Goal: Check status: Check status

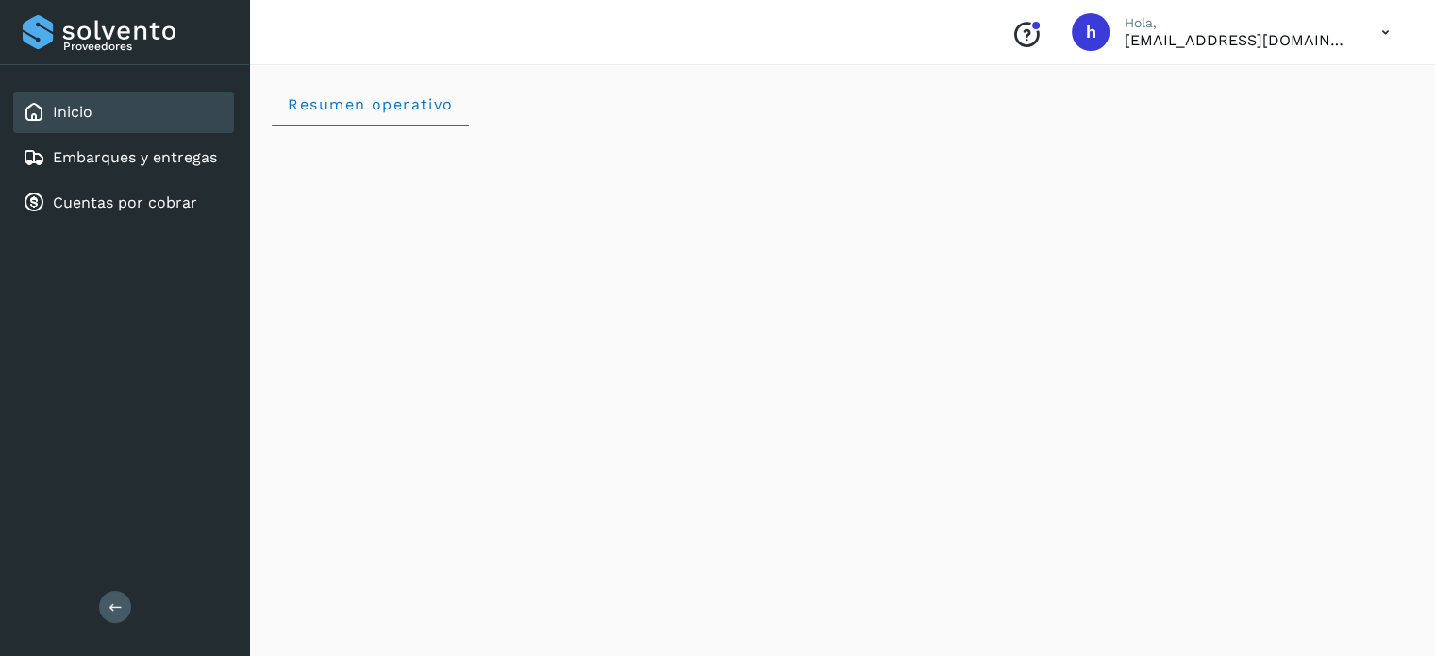
click at [822, 116] on div "Resumen operativo" at bounding box center [842, 103] width 1141 height 45
click at [173, 161] on link "Embarques y entregas" at bounding box center [135, 157] width 164 height 18
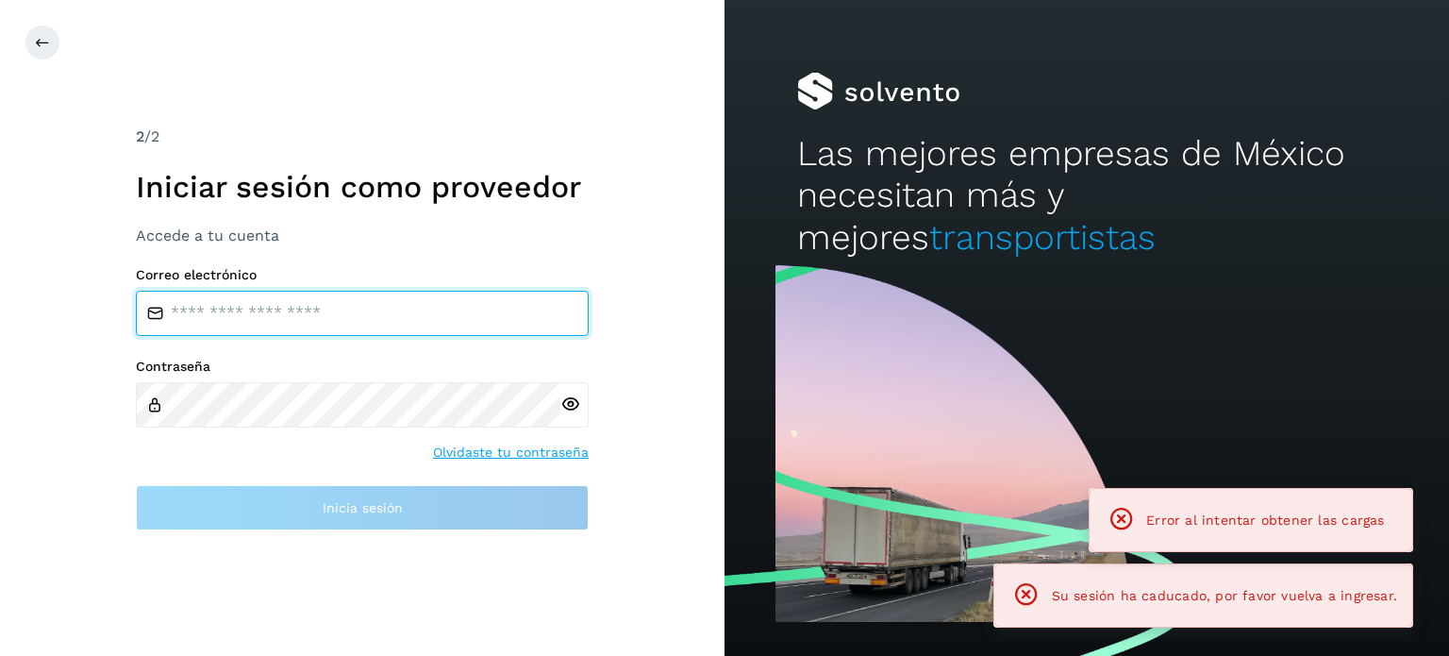
type input "**********"
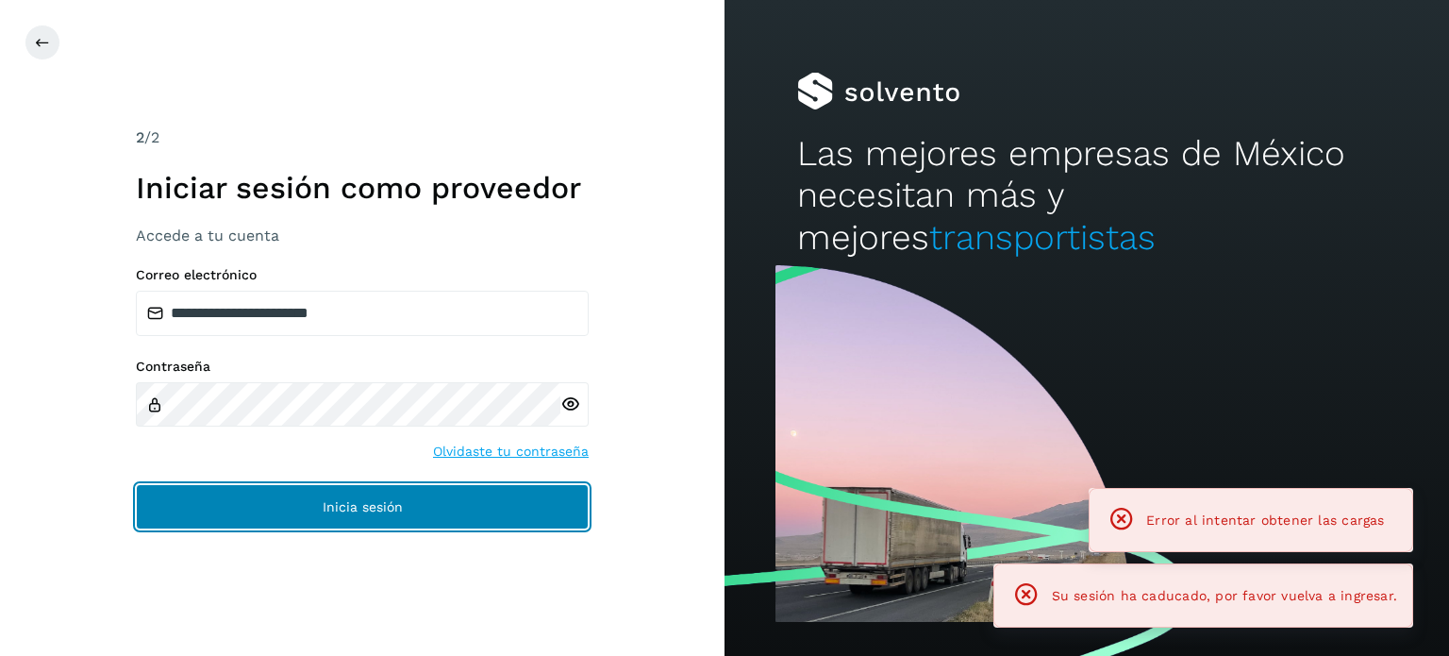
click at [401, 493] on button "Inicia sesión" at bounding box center [362, 506] width 453 height 45
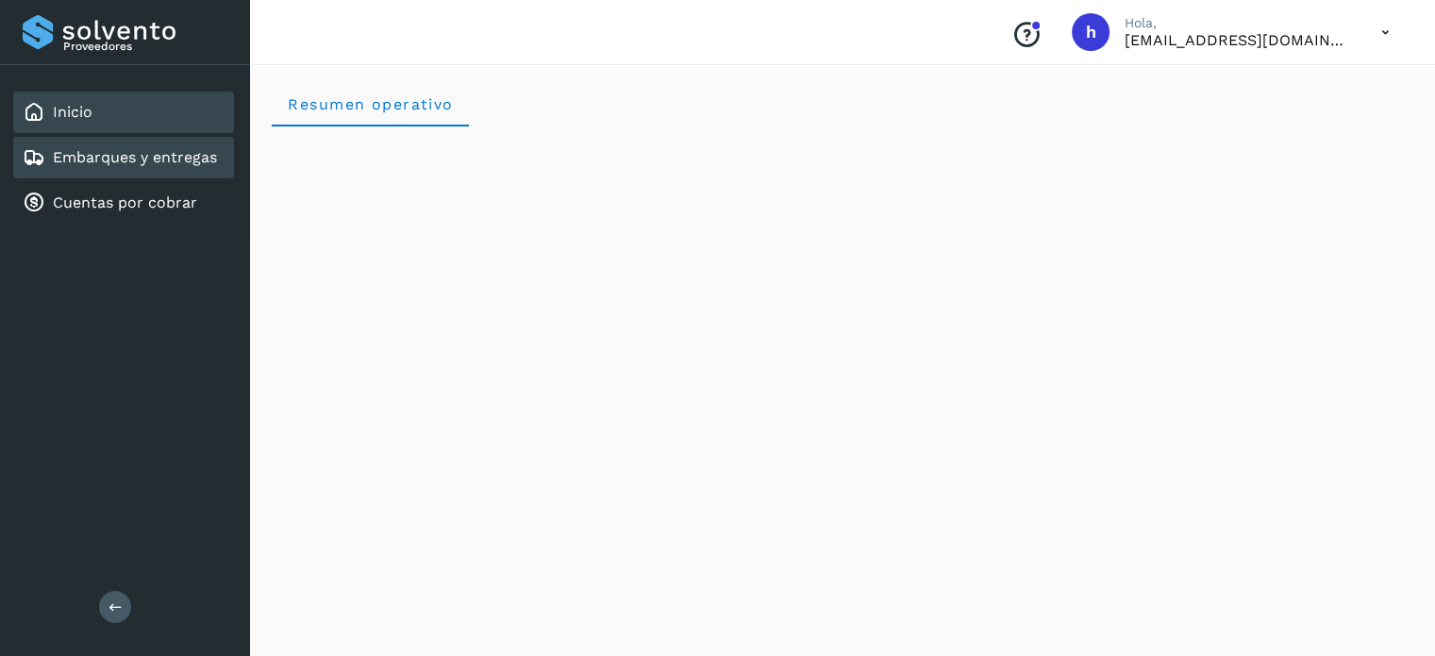
click at [128, 161] on link "Embarques y entregas" at bounding box center [135, 157] width 164 height 18
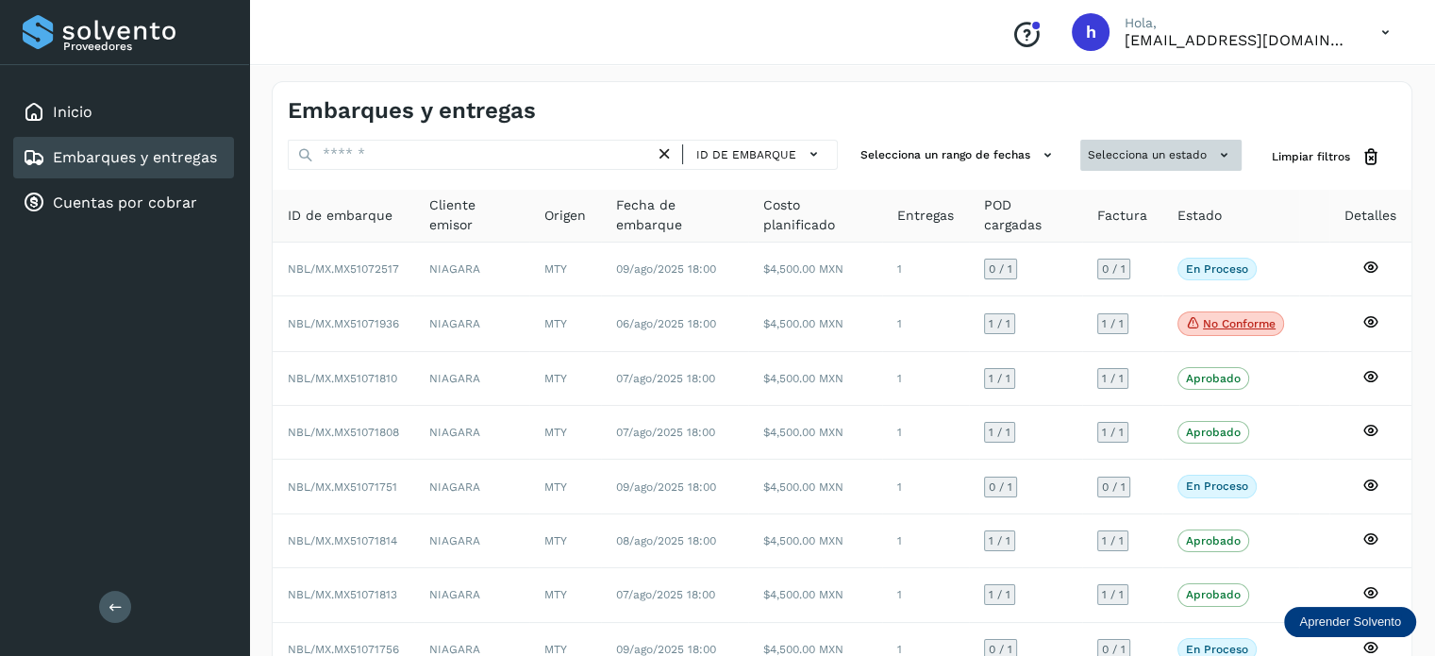
click at [1128, 159] on button "Selecciona un estado" at bounding box center [1160, 155] width 161 height 31
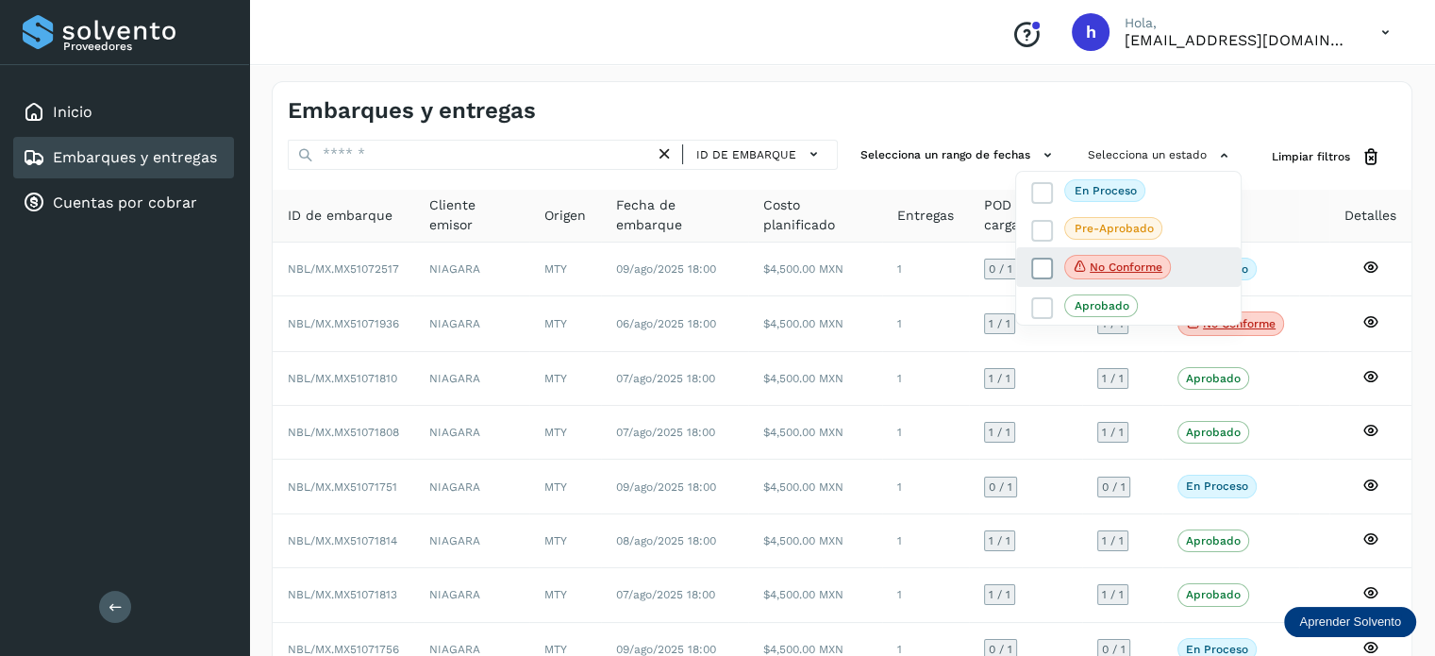
click at [1044, 266] on icon at bounding box center [1042, 268] width 19 height 19
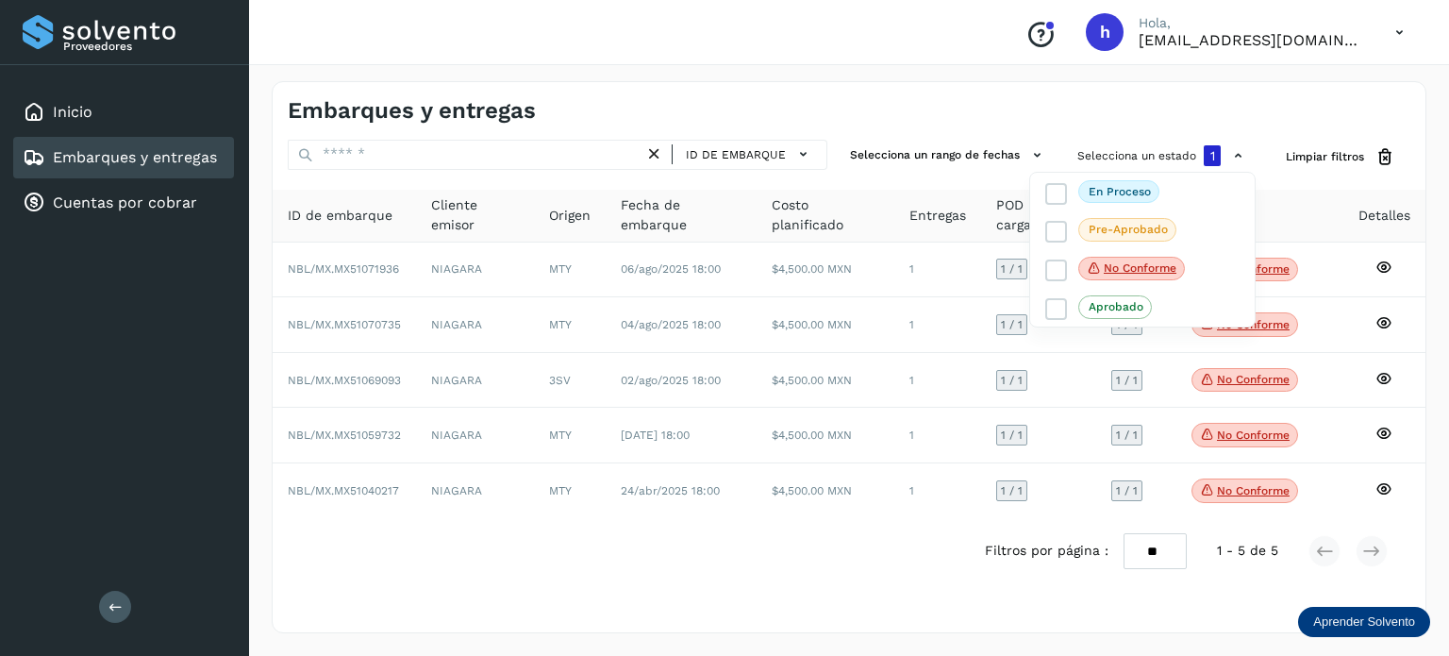
click at [572, 51] on div at bounding box center [724, 328] width 1449 height 656
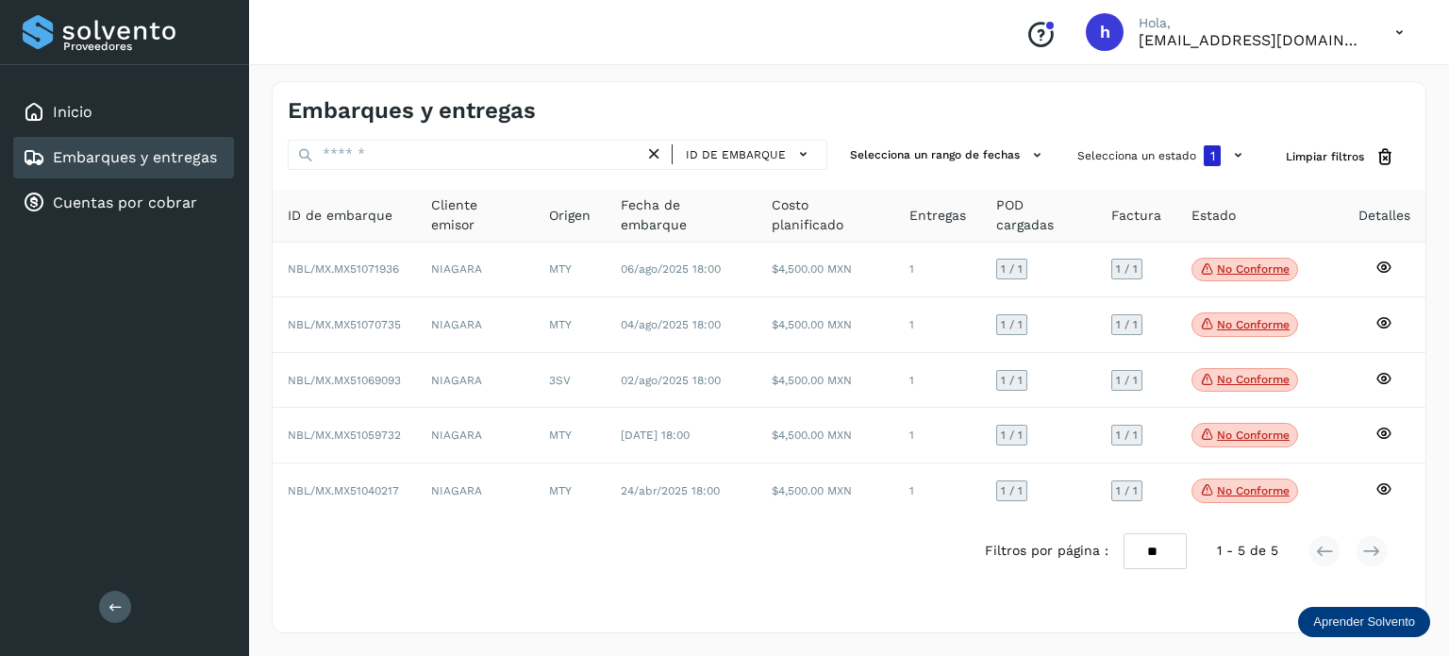
click at [786, 82] on div "Embarques y entregas" at bounding box center [849, 103] width 1153 height 42
click at [787, 75] on div "Embarques y entregas ID de embarque Selecciona un rango de fechas Selecciona un…" at bounding box center [849, 357] width 1200 height 597
click at [1106, 106] on div "Embarques y entregas" at bounding box center [849, 103] width 1153 height 42
click at [472, 106] on h4 "Embarques y entregas" at bounding box center [412, 110] width 248 height 27
click at [500, 114] on h4 "Embarques y entregas" at bounding box center [412, 110] width 248 height 27
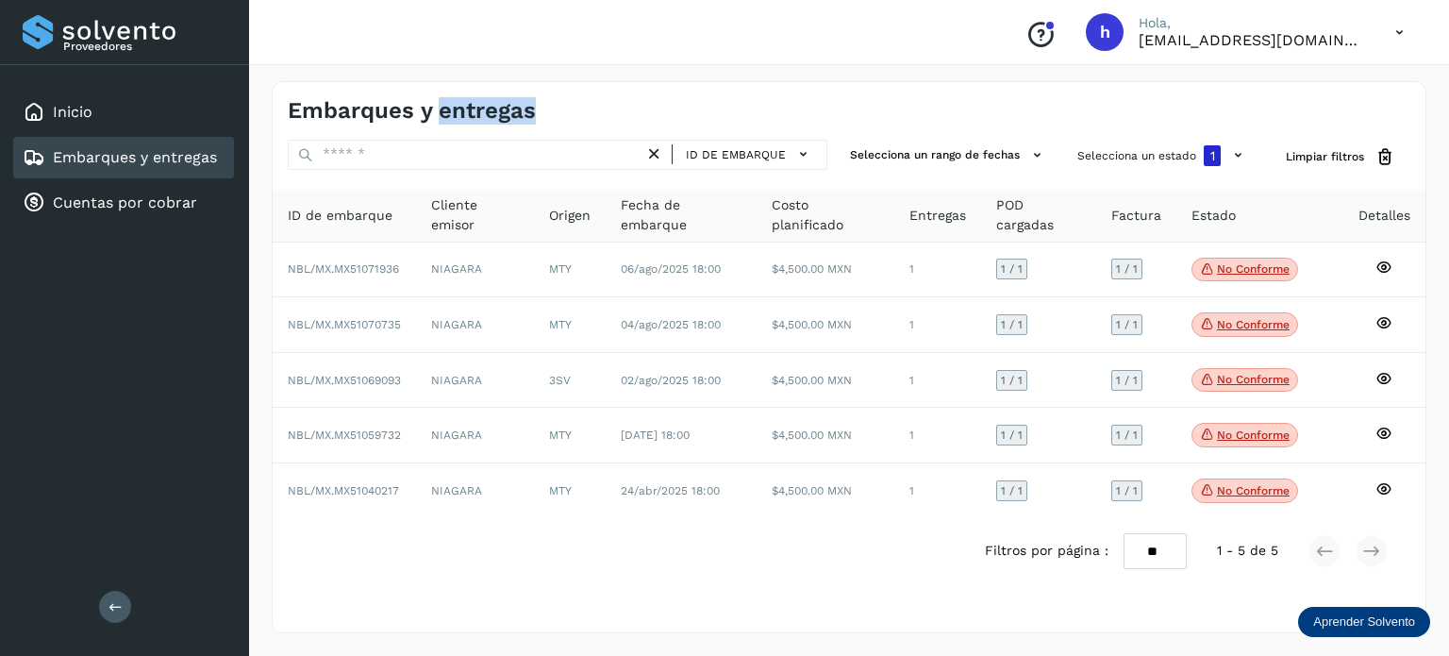
click at [500, 114] on h4 "Embarques y entregas" at bounding box center [412, 110] width 248 height 27
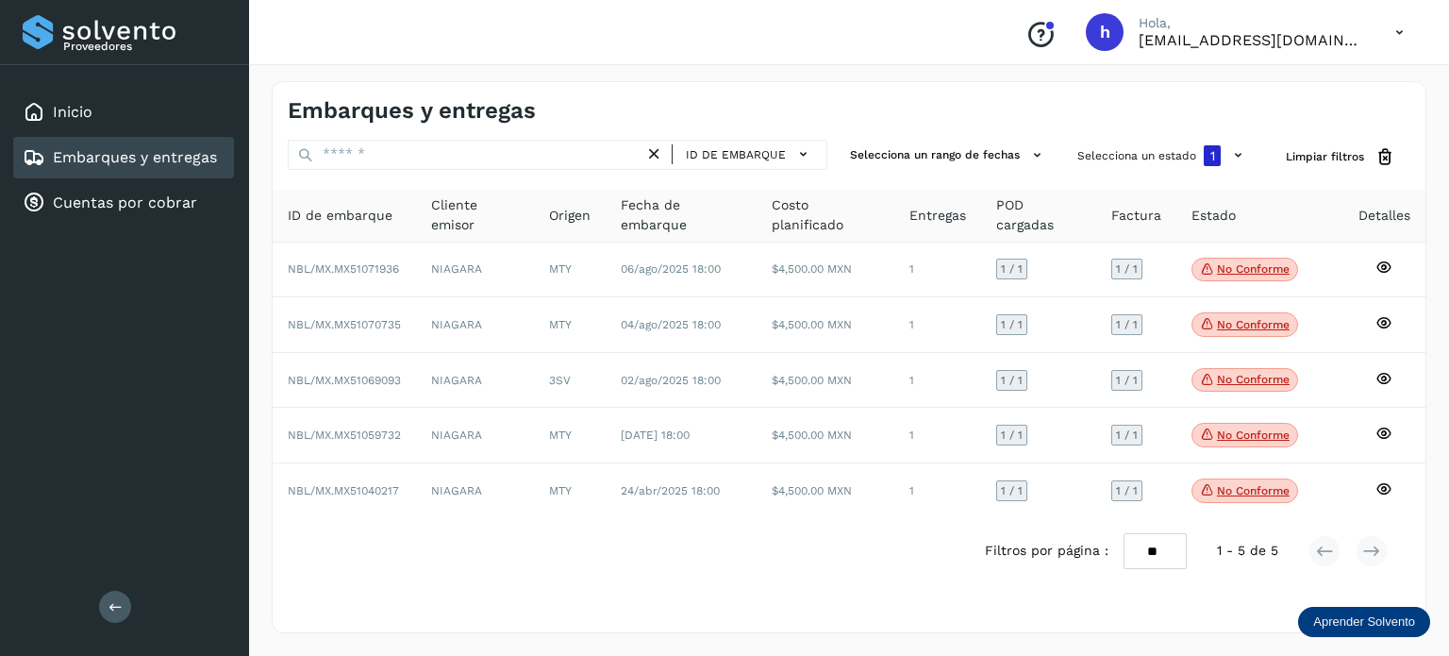
click at [500, 114] on h4 "Embarques y entregas" at bounding box center [412, 110] width 248 height 27
click at [470, 92] on div "Embarques y entregas" at bounding box center [849, 103] width 1153 height 42
click at [474, 105] on h4 "Embarques y entregas" at bounding box center [412, 110] width 248 height 27
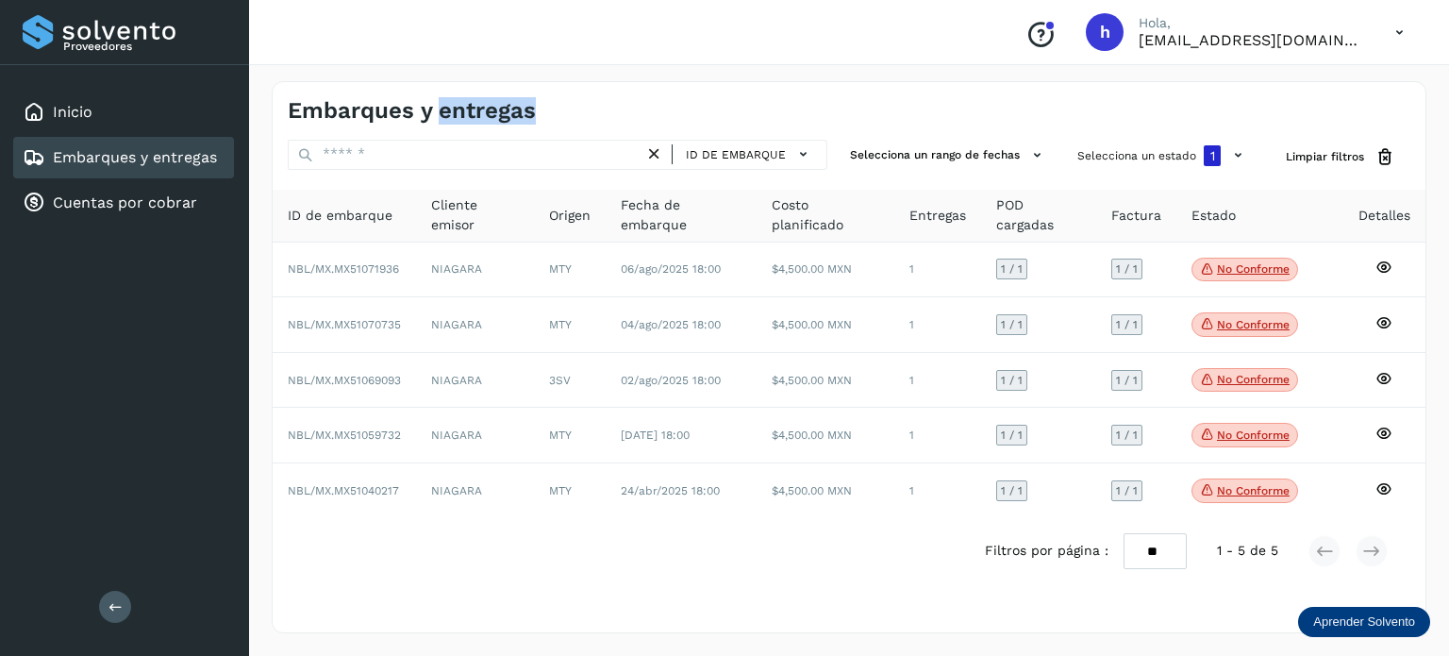
click at [474, 105] on h4 "Embarques y entregas" at bounding box center [412, 110] width 248 height 27
click at [373, 103] on h4 "Embarques y entregas" at bounding box center [412, 110] width 248 height 27
click at [339, 106] on h4 "Embarques y entregas" at bounding box center [412, 110] width 248 height 27
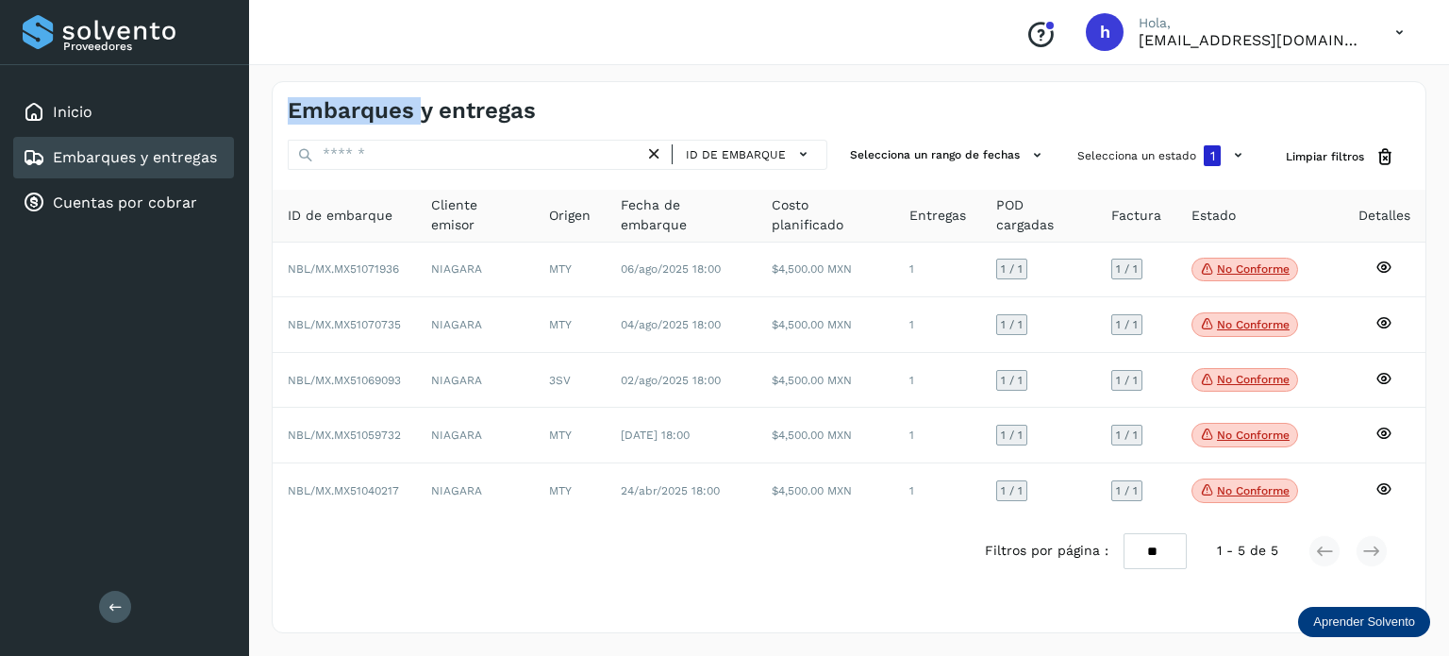
copy h4 "Embarques"
click at [367, 105] on h4 "Embarques y entregas" at bounding box center [412, 110] width 248 height 27
click at [488, 107] on h4 "Embarques y entregas" at bounding box center [412, 110] width 248 height 27
copy h4 "entregas"
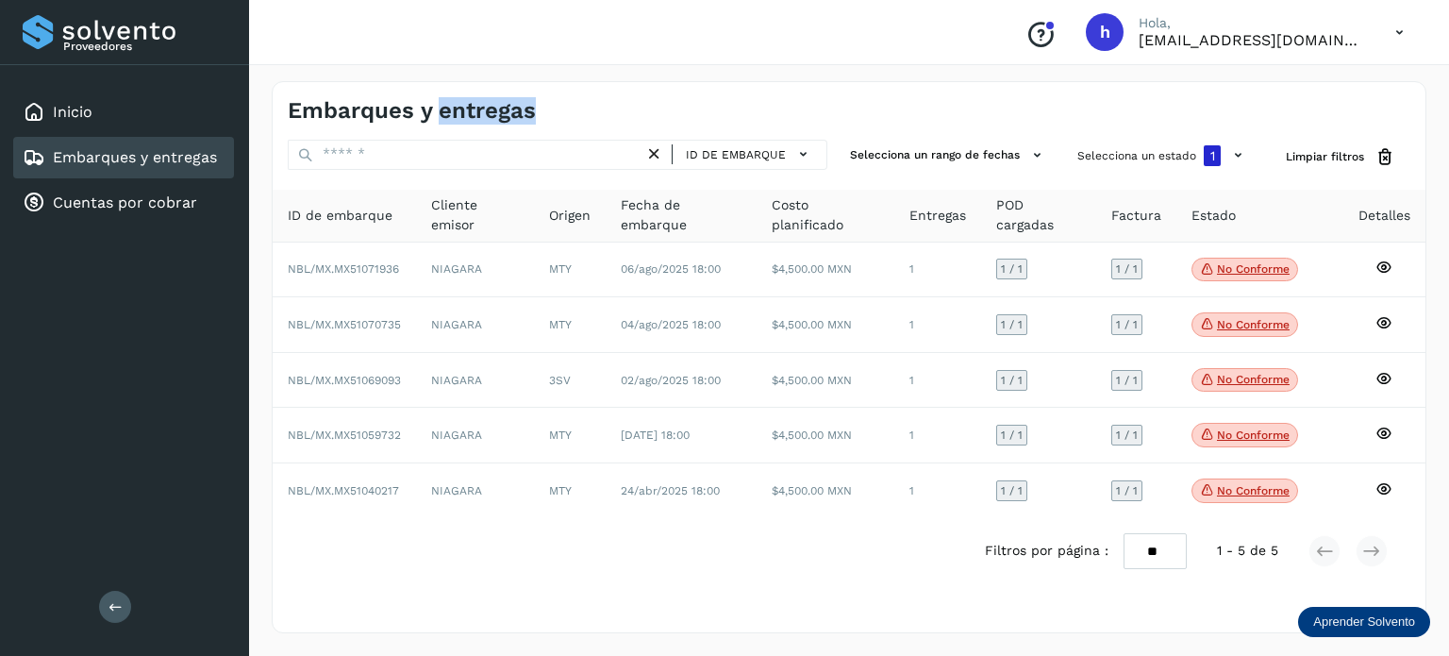
click at [488, 107] on h4 "Embarques y entregas" at bounding box center [412, 110] width 248 height 27
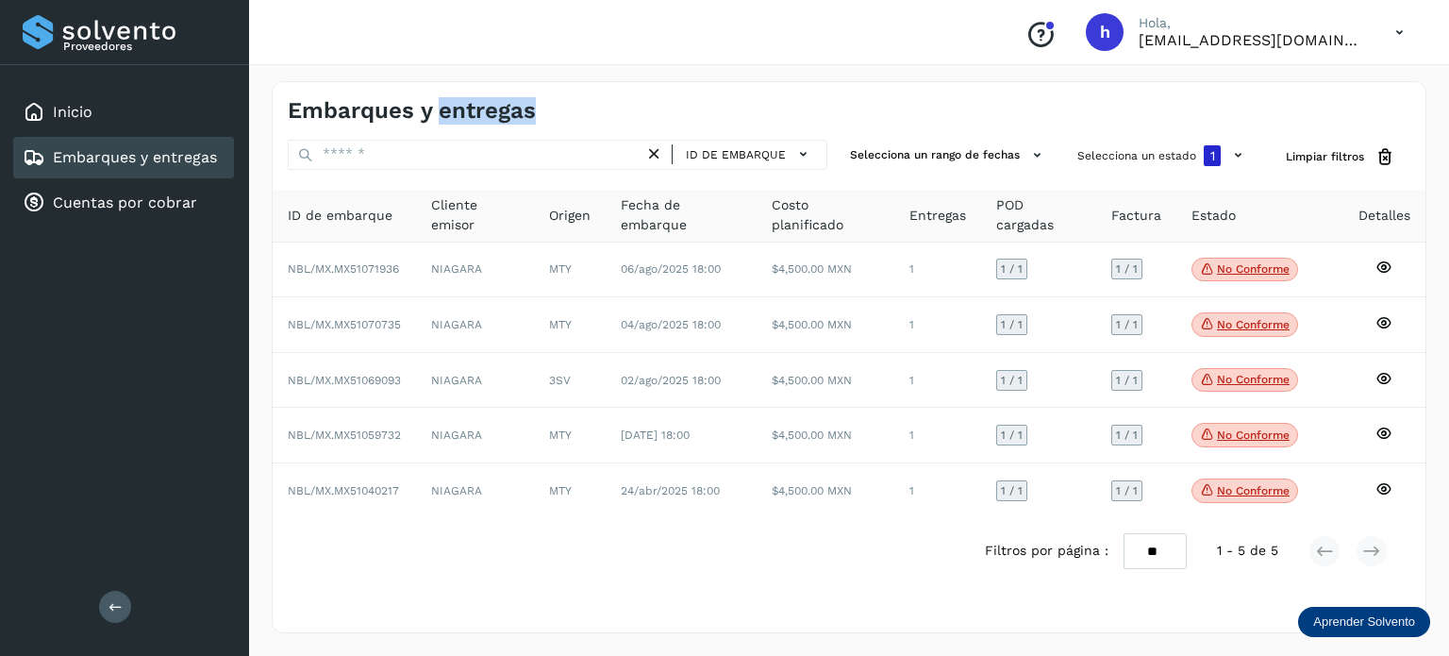
click at [488, 107] on h4 "Embarques y entregas" at bounding box center [412, 110] width 248 height 27
copy h4 "entregas"
click at [297, 111] on h4 "Embarques y entregas" at bounding box center [412, 110] width 248 height 27
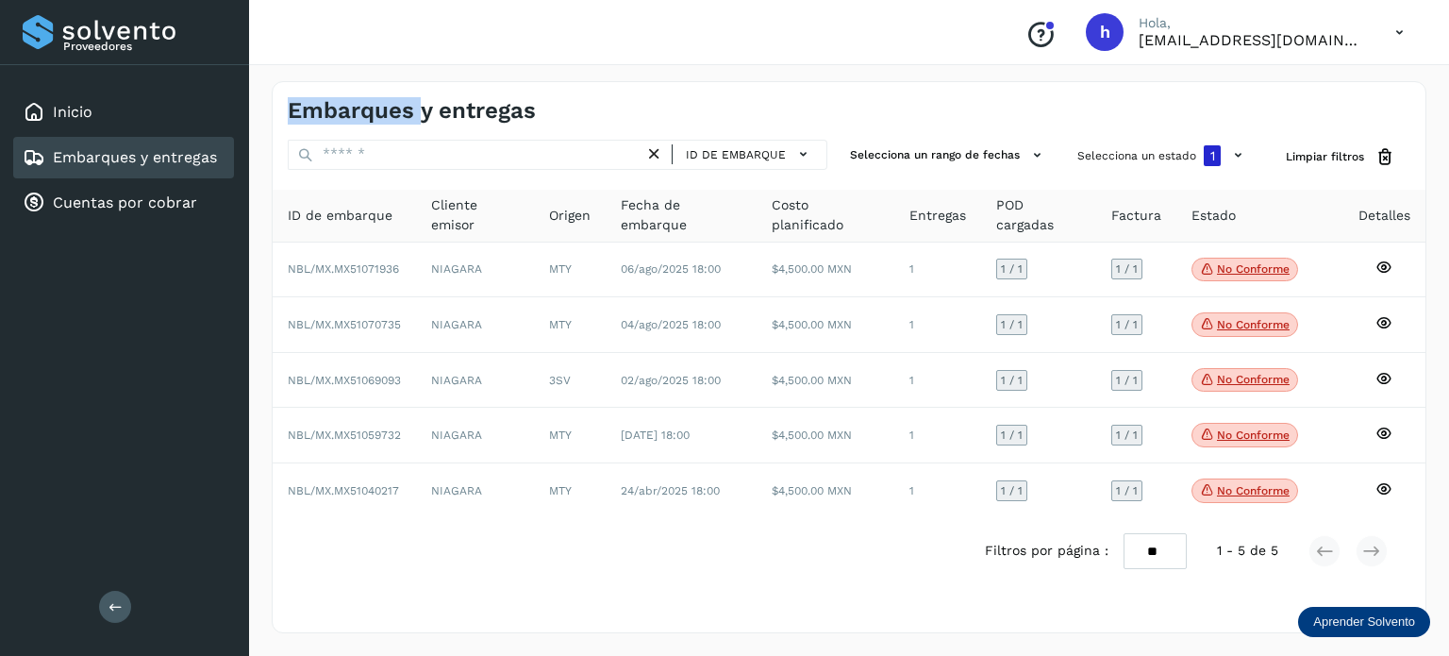
click at [297, 111] on h4 "Embarques y entregas" at bounding box center [412, 110] width 248 height 27
copy h4 "Embarques"
click at [506, 112] on h4 "Embarques y entregas" at bounding box center [412, 110] width 248 height 27
copy h4 "entregas"
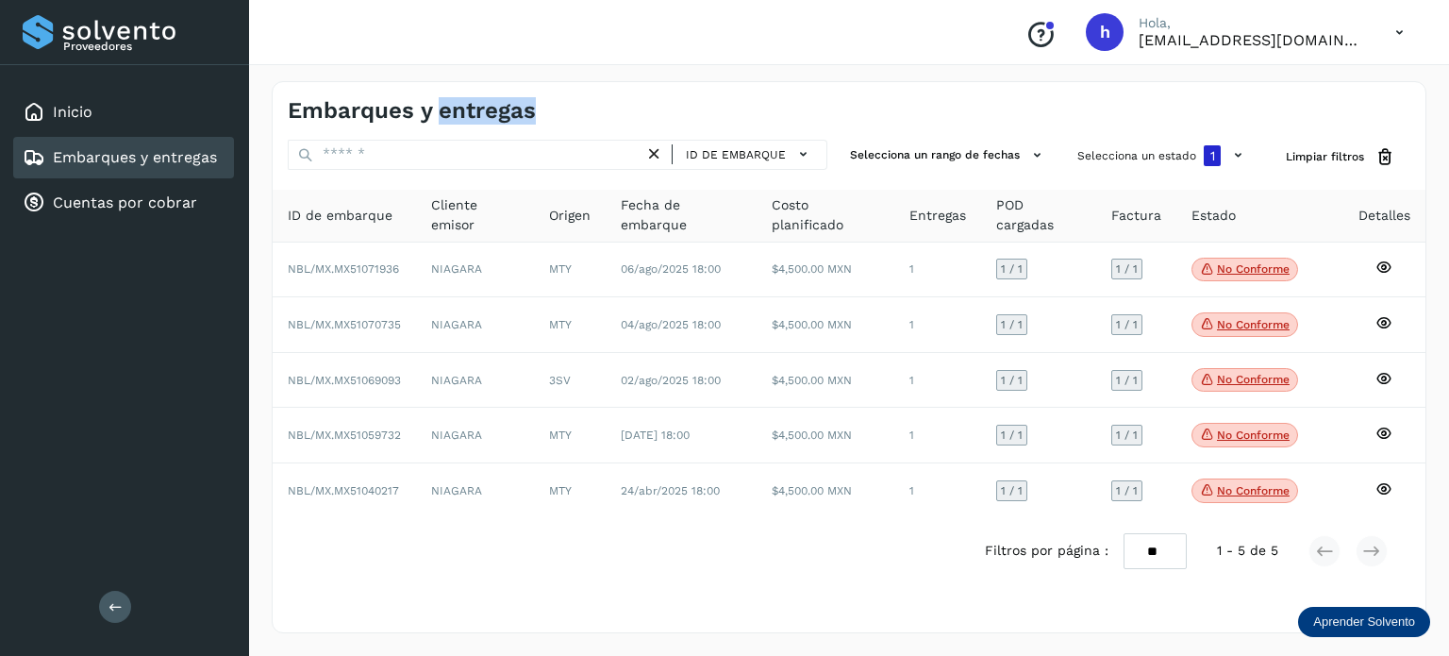
click at [506, 112] on h4 "Embarques y entregas" at bounding box center [412, 110] width 248 height 27
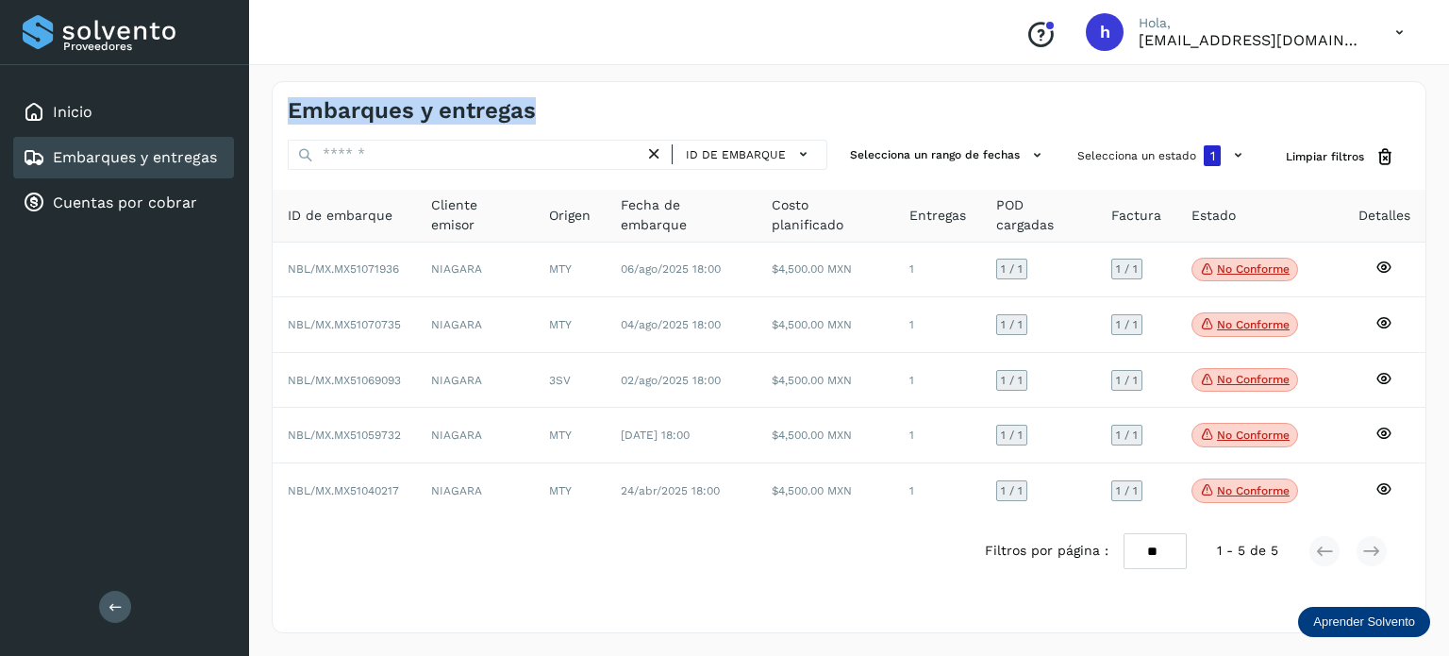
click at [506, 112] on h4 "Embarques y entregas" at bounding box center [412, 110] width 248 height 27
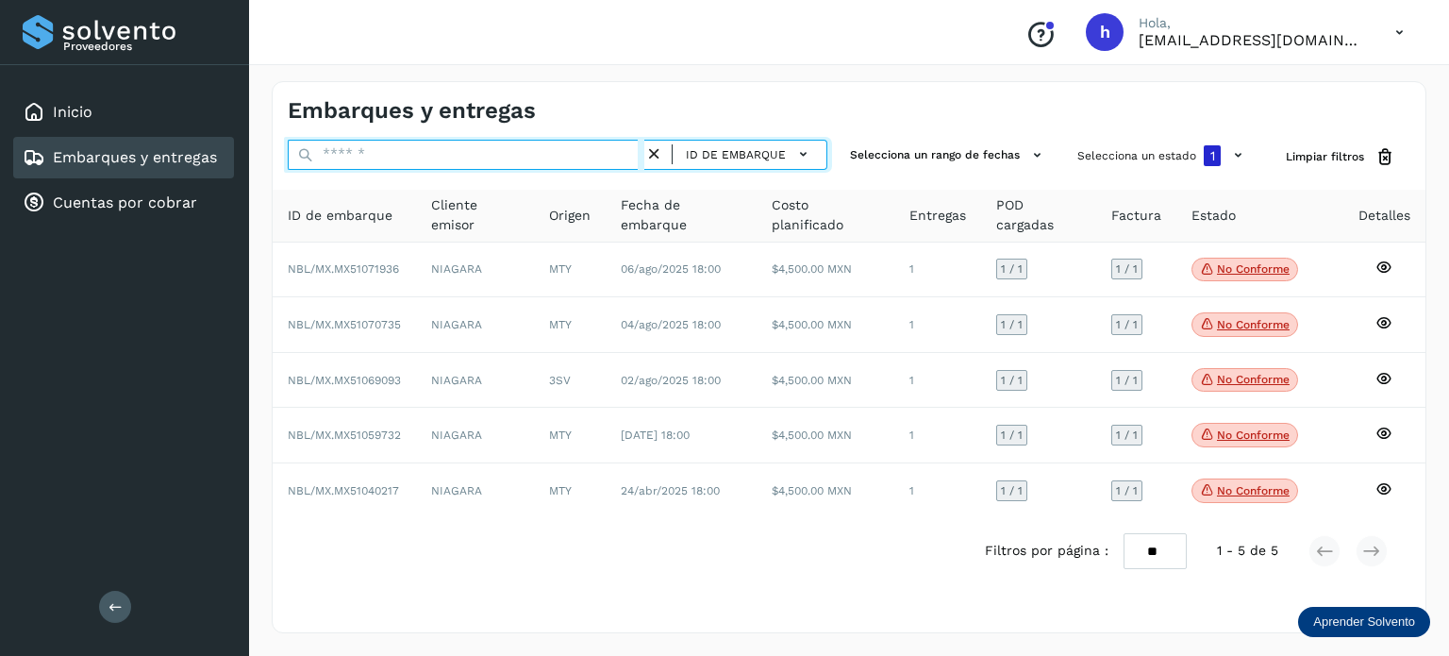
click at [515, 161] on input "text" at bounding box center [466, 155] width 357 height 30
paste input "********"
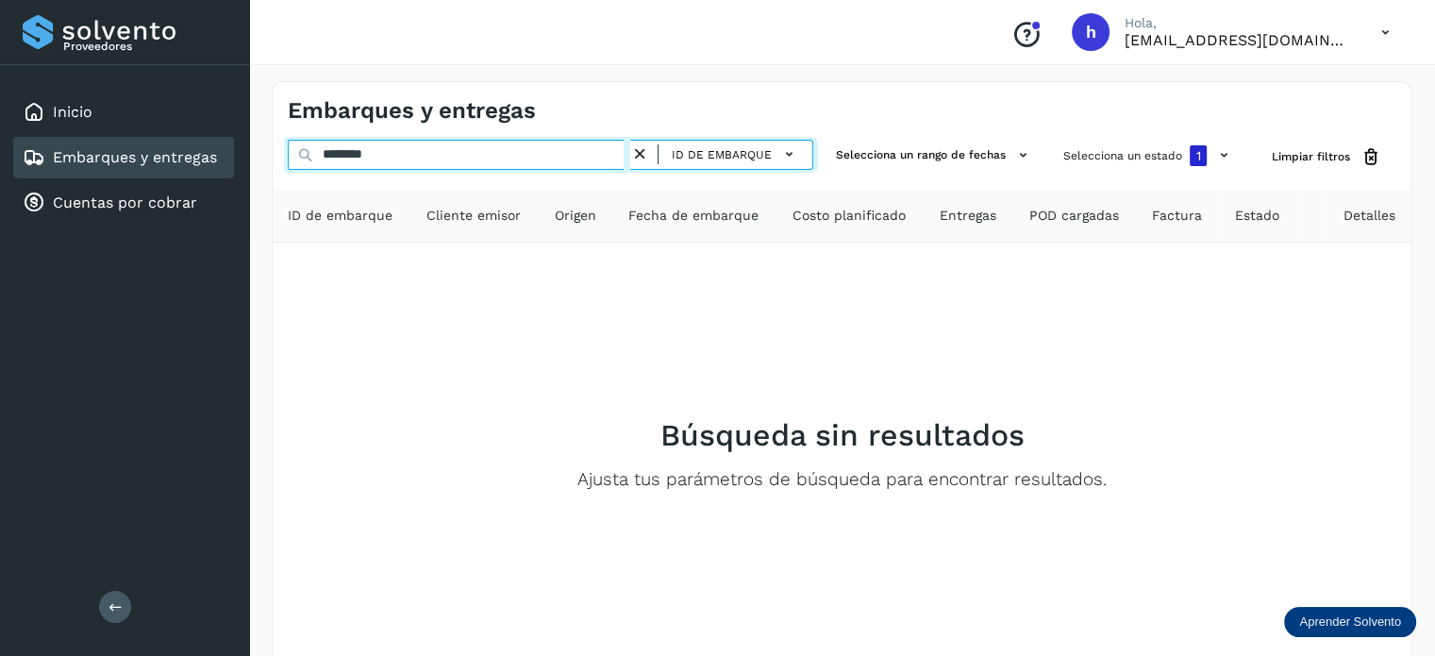
type input "********"
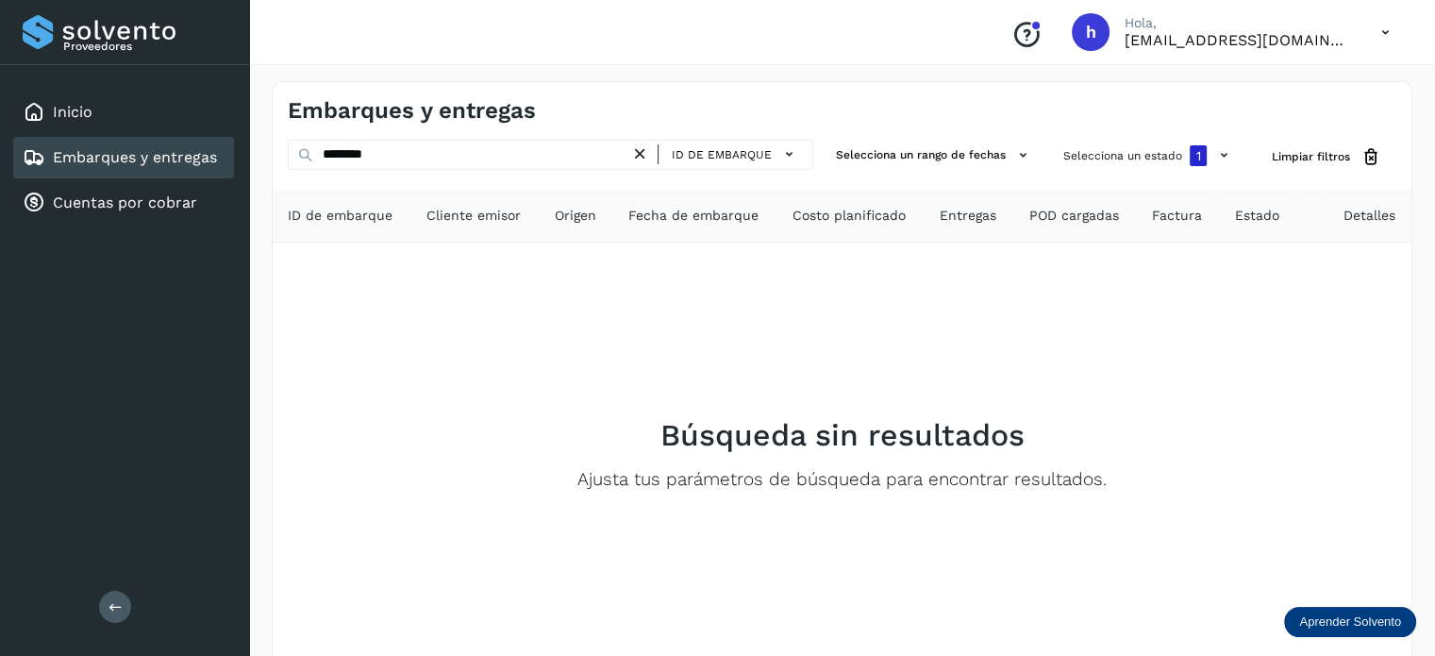
click at [642, 154] on icon at bounding box center [640, 154] width 20 height 20
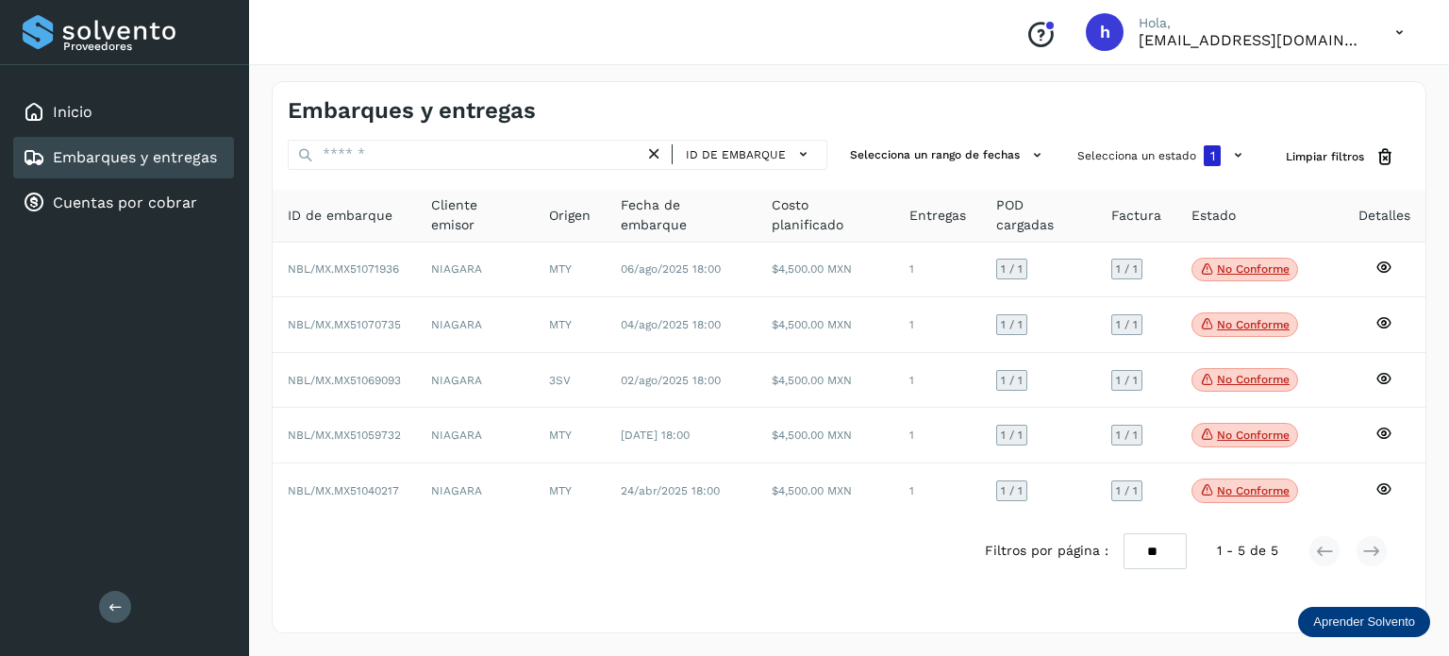
click at [491, 111] on h4 "Embarques y entregas" at bounding box center [412, 110] width 248 height 27
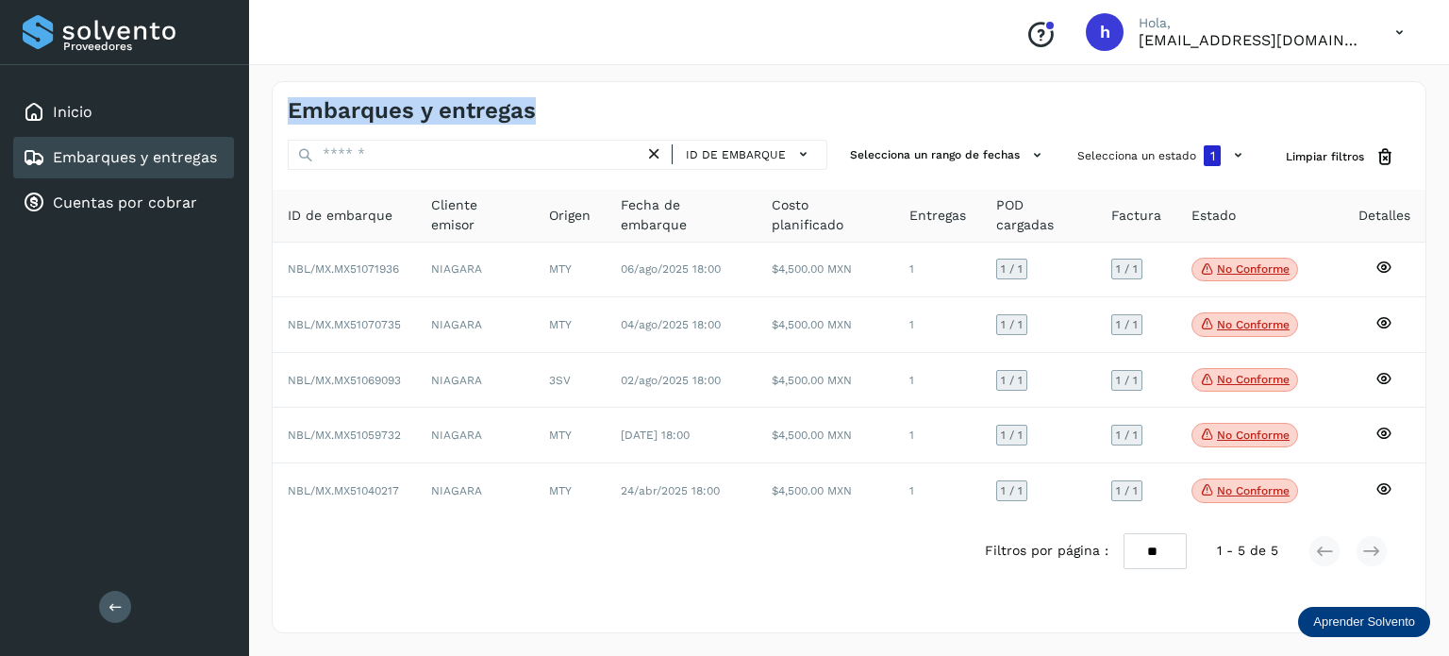
click at [491, 111] on h4 "Embarques y entregas" at bounding box center [412, 110] width 248 height 27
copy h4 "entregas"
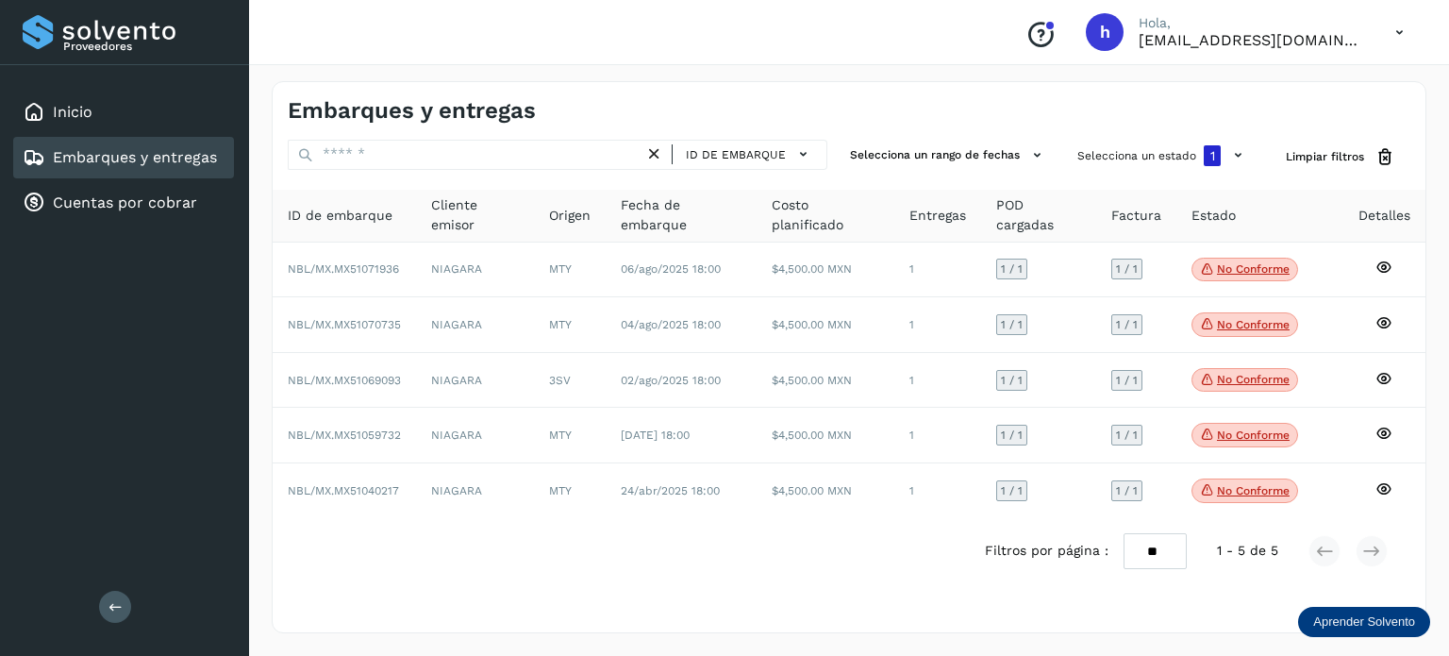
click at [374, 112] on h4 "Embarques y entregas" at bounding box center [412, 110] width 248 height 27
click at [506, 108] on h4 "Embarques y entregas" at bounding box center [412, 110] width 248 height 27
copy h4 "entregas"
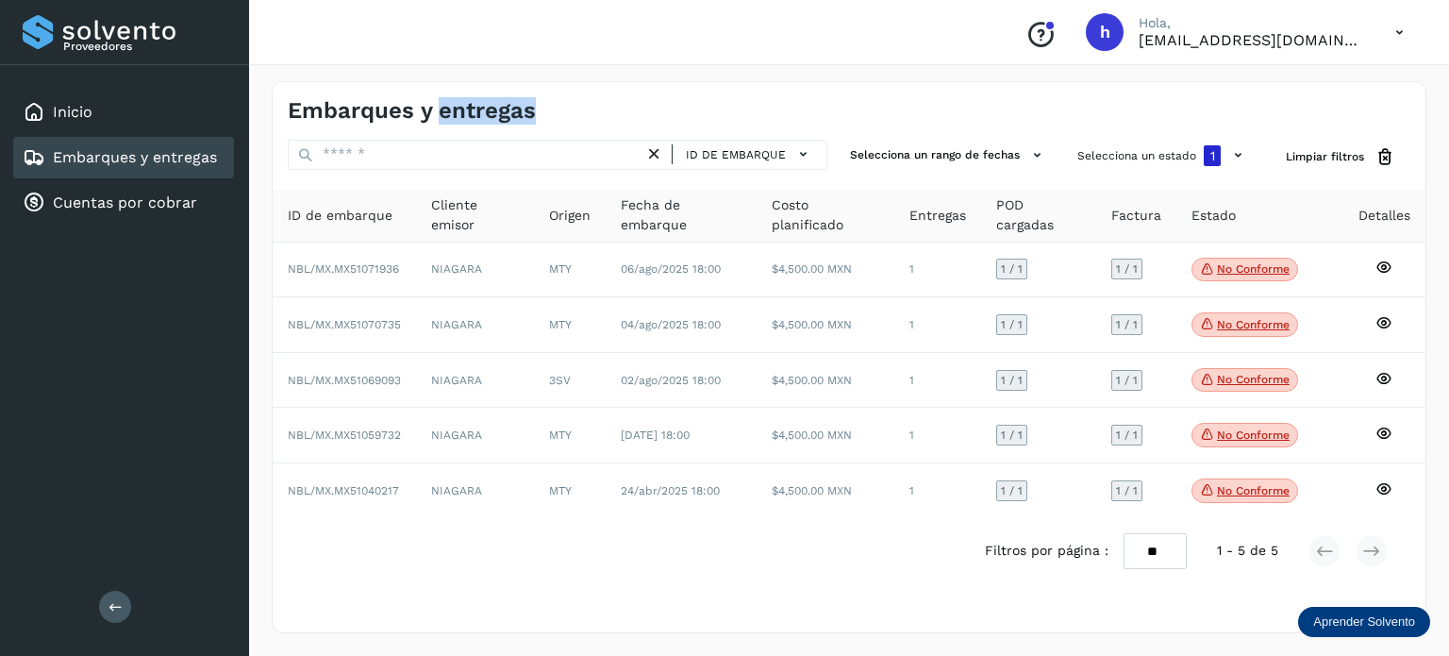
click at [482, 127] on div "Embarques y entregas ID de embarque Selecciona un rango de fechas Selecciona un…" at bounding box center [849, 357] width 1155 height 552
